Goal: Find specific page/section: Find specific page/section

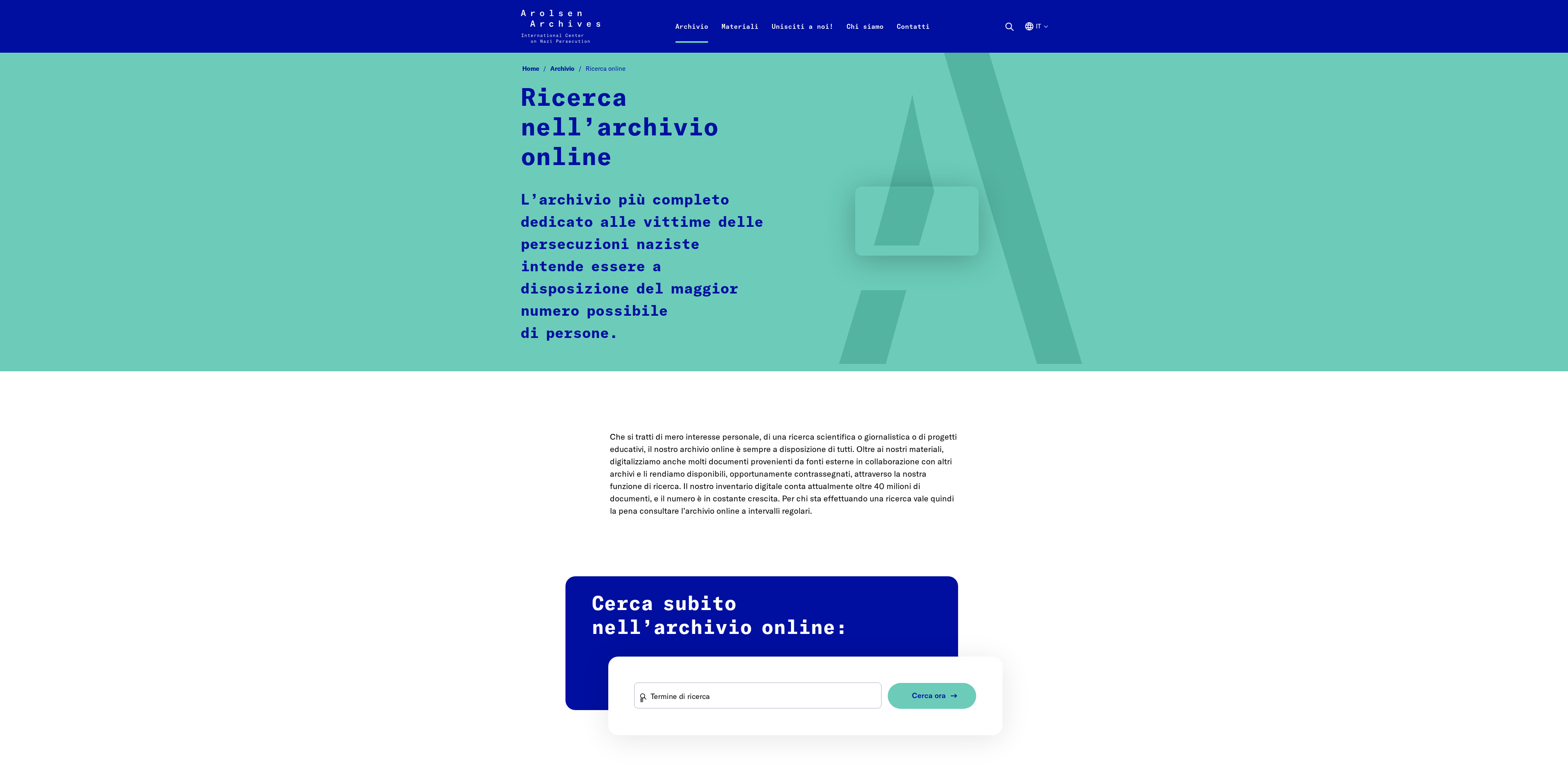
click at [936, 692] on span "Cerca ora" at bounding box center [928, 696] width 33 height 9
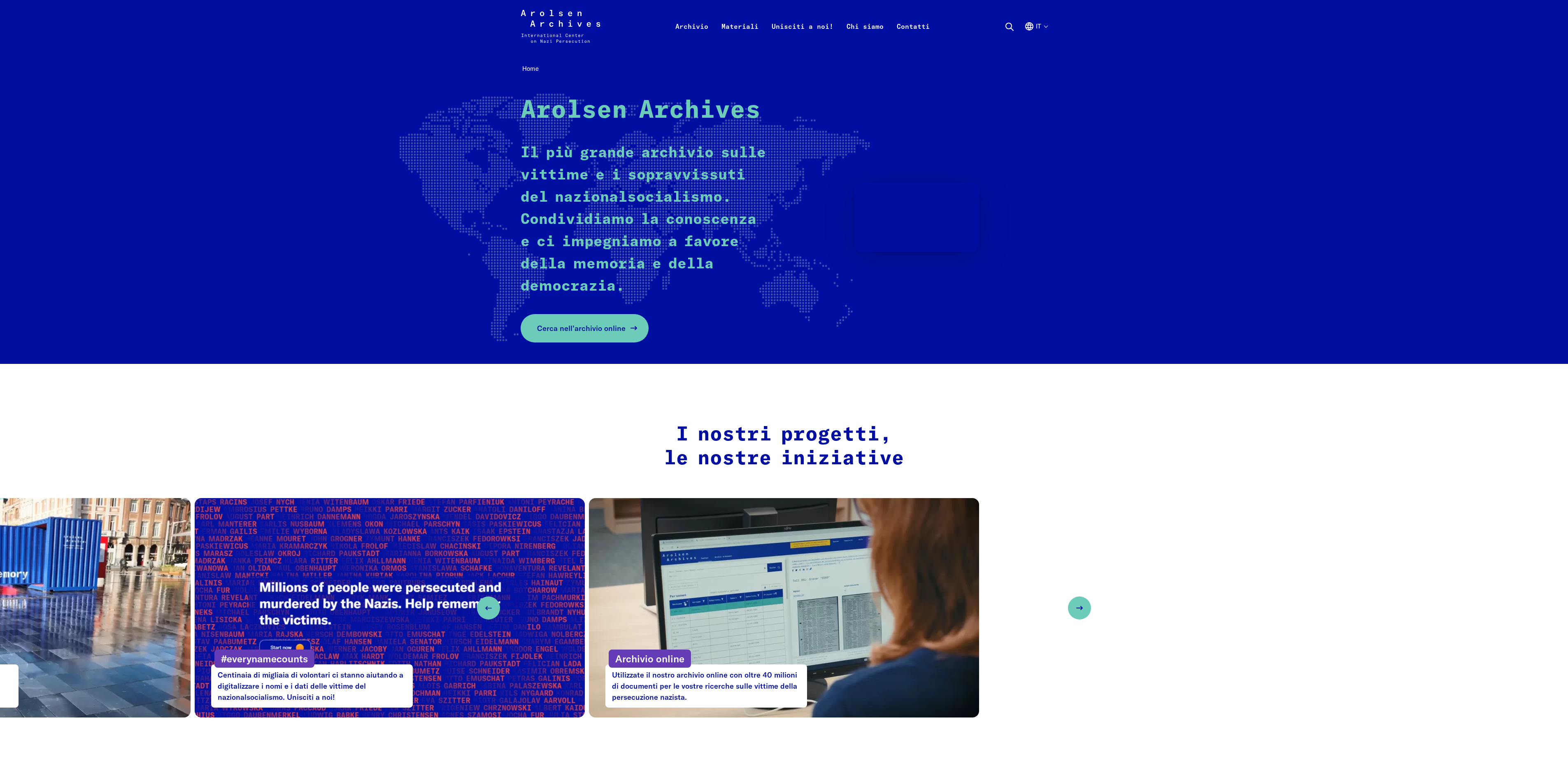
click at [612, 325] on span "Cerca nell’archivio online" at bounding box center [581, 328] width 88 height 11
